Goal: Navigation & Orientation: Find specific page/section

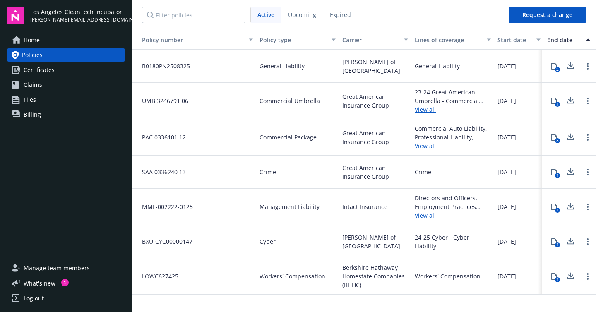
click at [32, 36] on span "Home" at bounding box center [32, 40] width 16 height 13
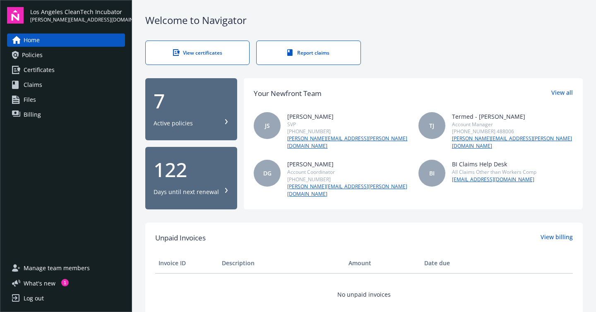
click at [167, 103] on div "7" at bounding box center [191, 101] width 75 height 20
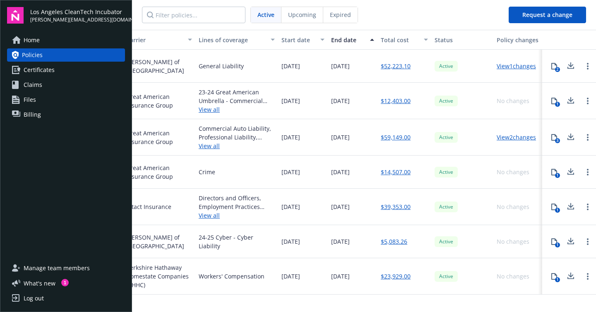
scroll to position [0, 218]
